Goal: Transaction & Acquisition: Purchase product/service

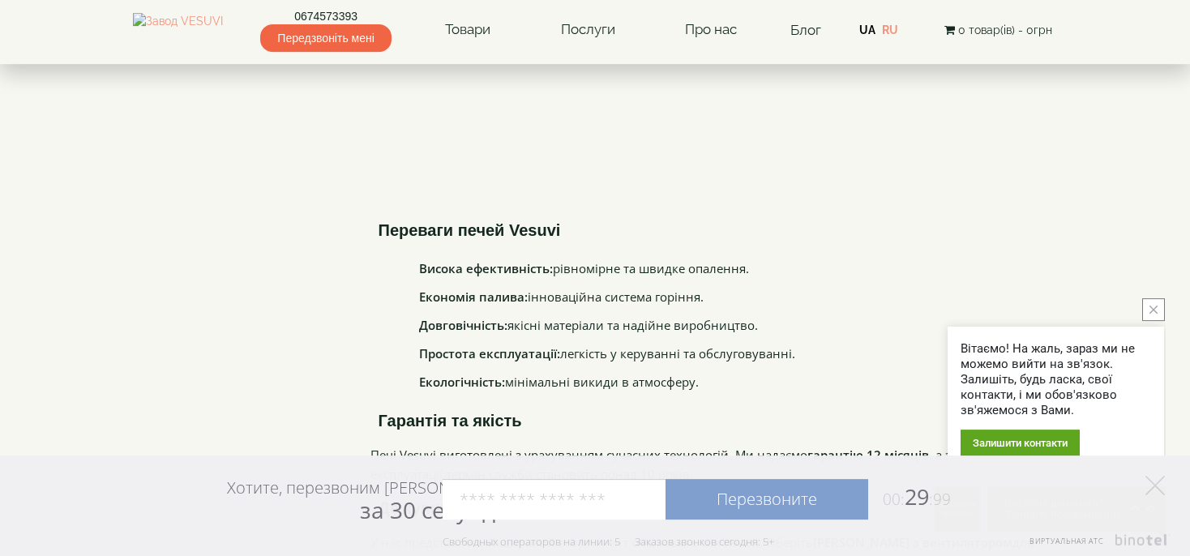
scroll to position [3251, 0]
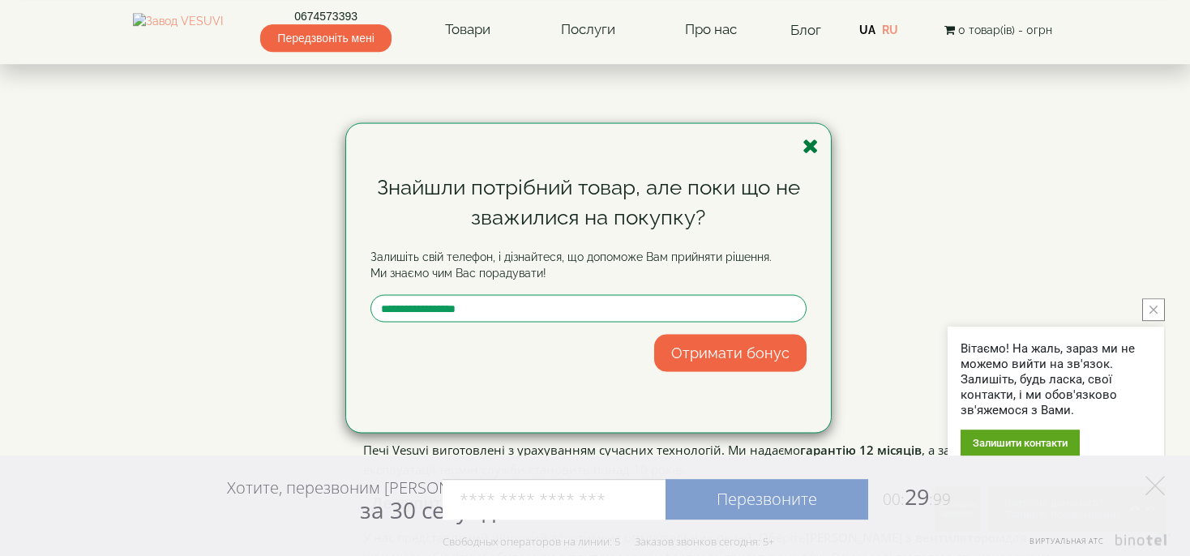
click at [810, 145] on icon "button" at bounding box center [811, 145] width 16 height 20
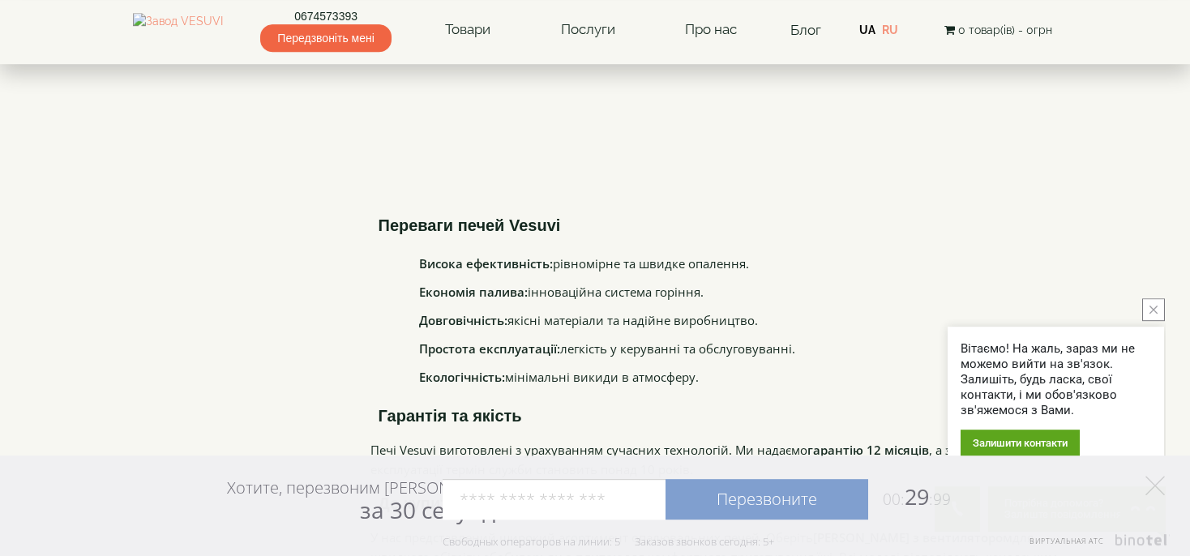
click at [1152, 305] on button "close button" at bounding box center [1154, 309] width 23 height 23
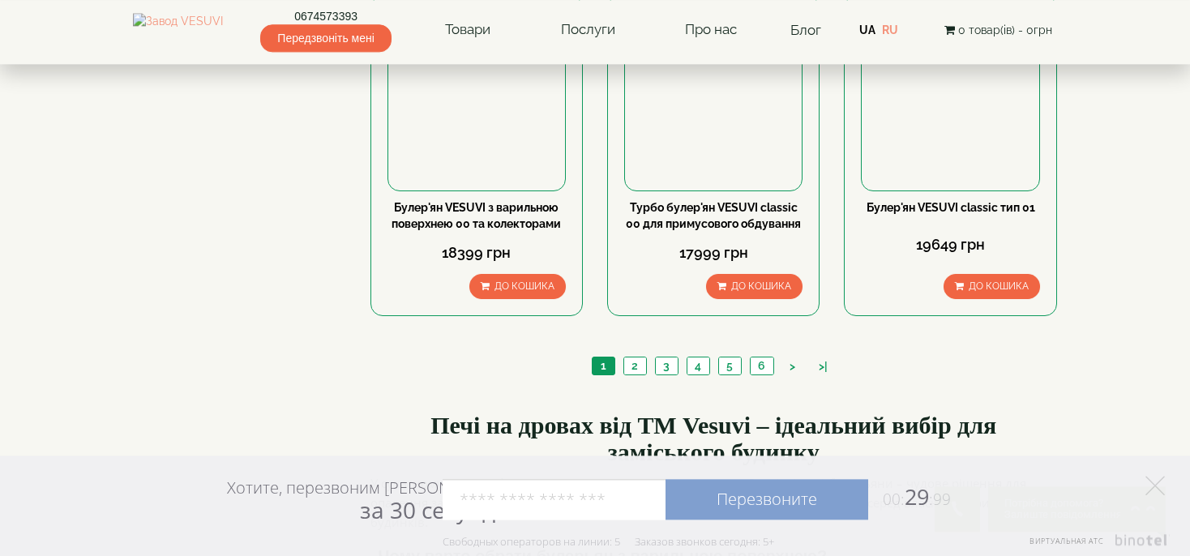
scroll to position [1982, 0]
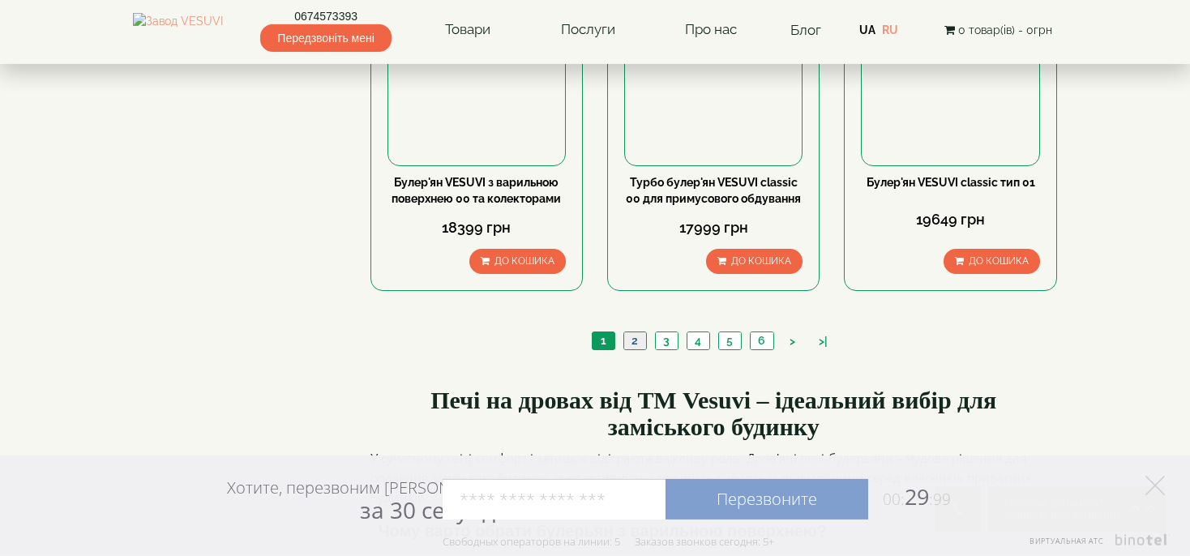
click at [633, 332] on link "2" at bounding box center [635, 340] width 23 height 17
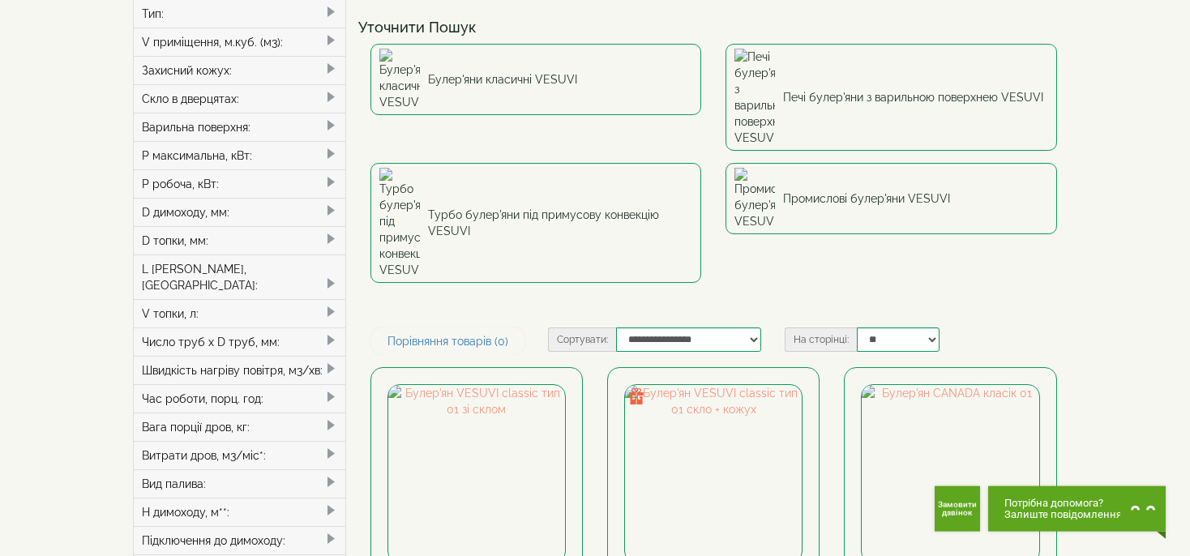
scroll to position [59, 0]
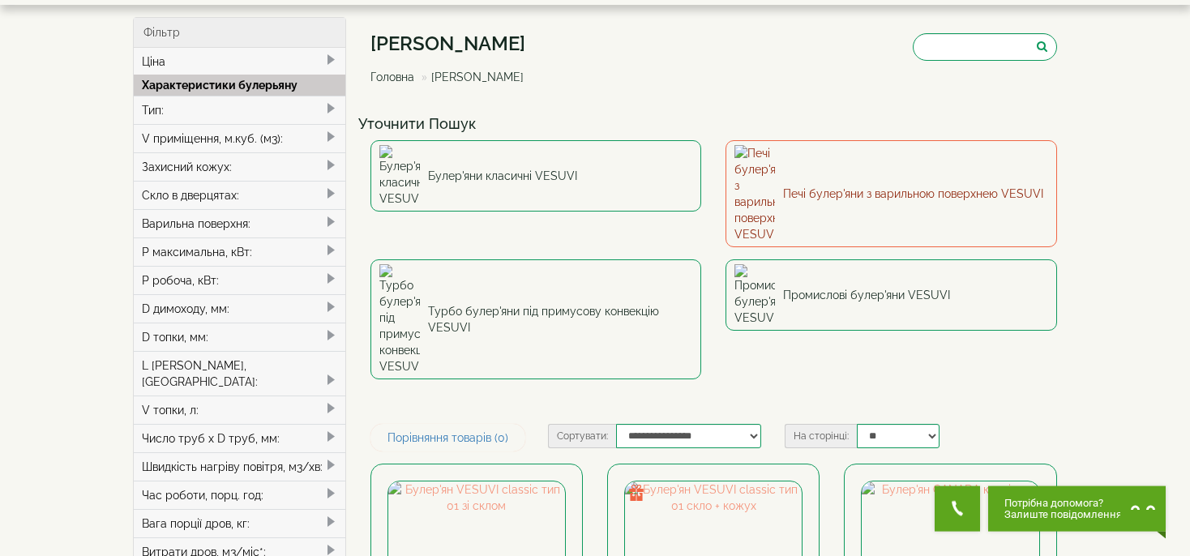
click at [838, 165] on link "Печі булер'яни з варильною поверхнею VESUVI" at bounding box center [892, 193] width 332 height 107
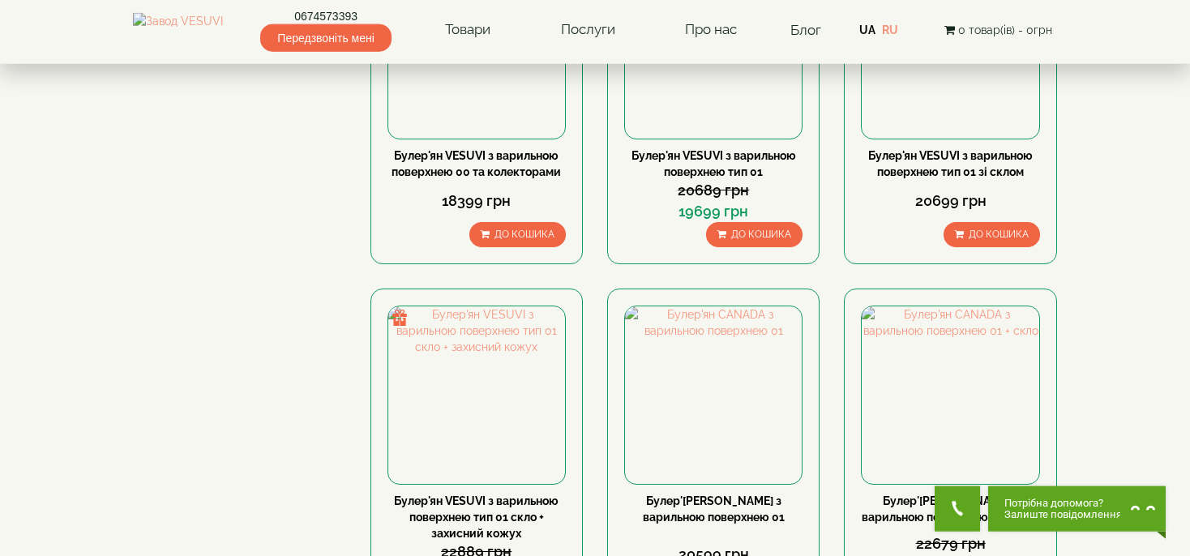
scroll to position [933, 0]
